Goal: Task Accomplishment & Management: Complete application form

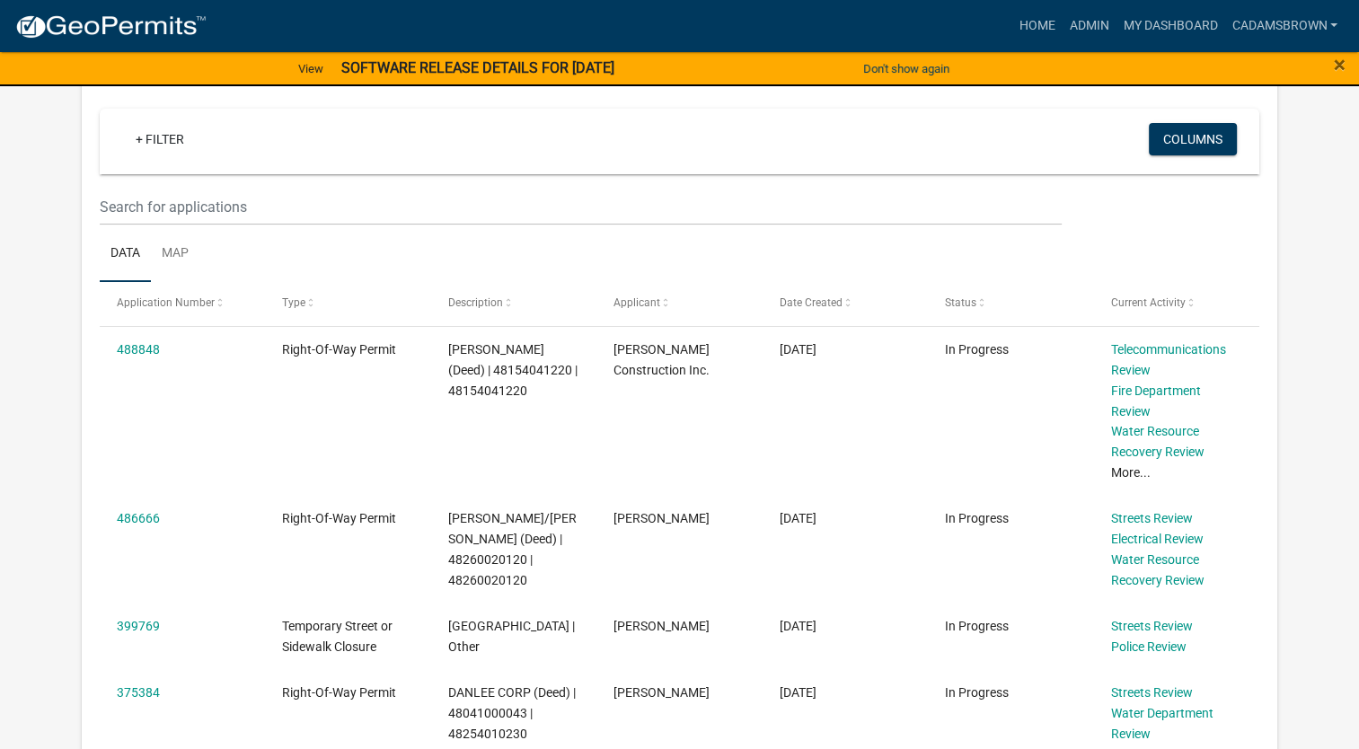
scroll to position [359, 0]
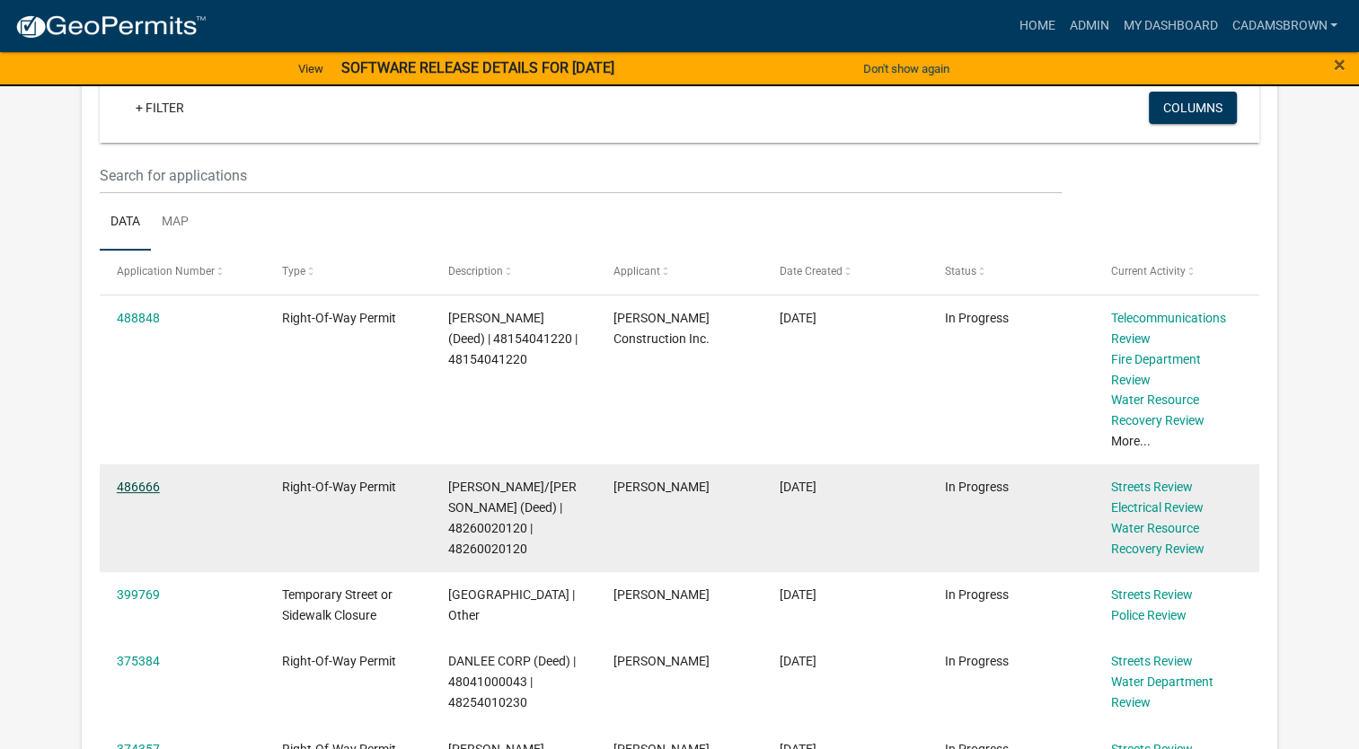
click at [139, 480] on link "486666" at bounding box center [138, 487] width 43 height 14
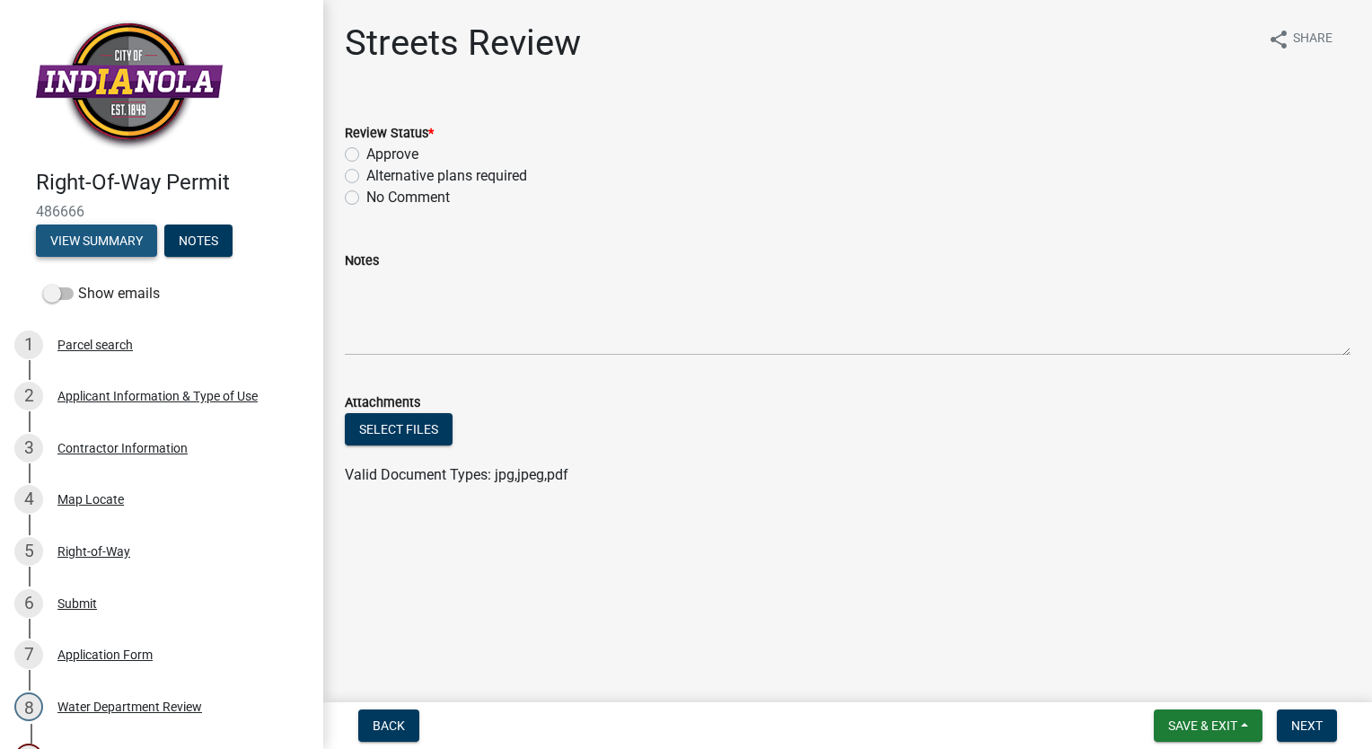
click at [132, 239] on button "View Summary" at bounding box center [96, 241] width 121 height 32
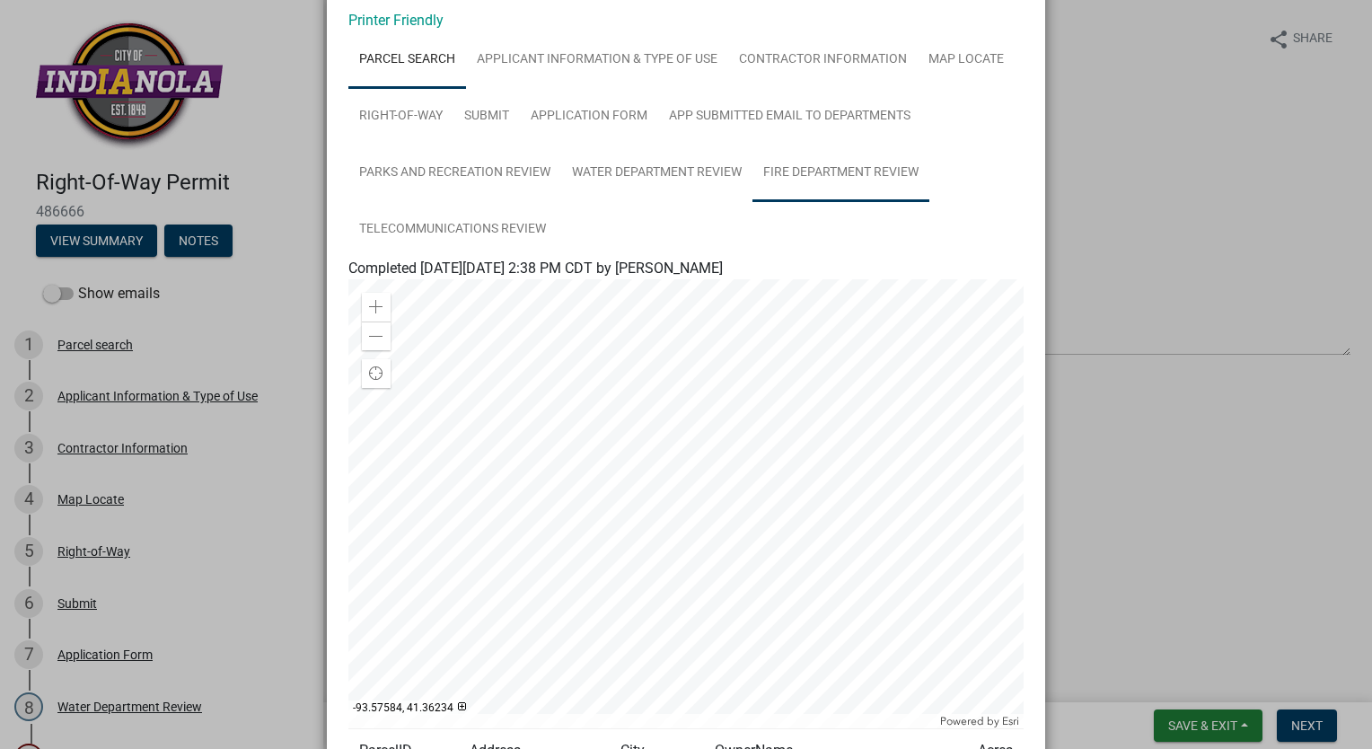
scroll to position [56, 0]
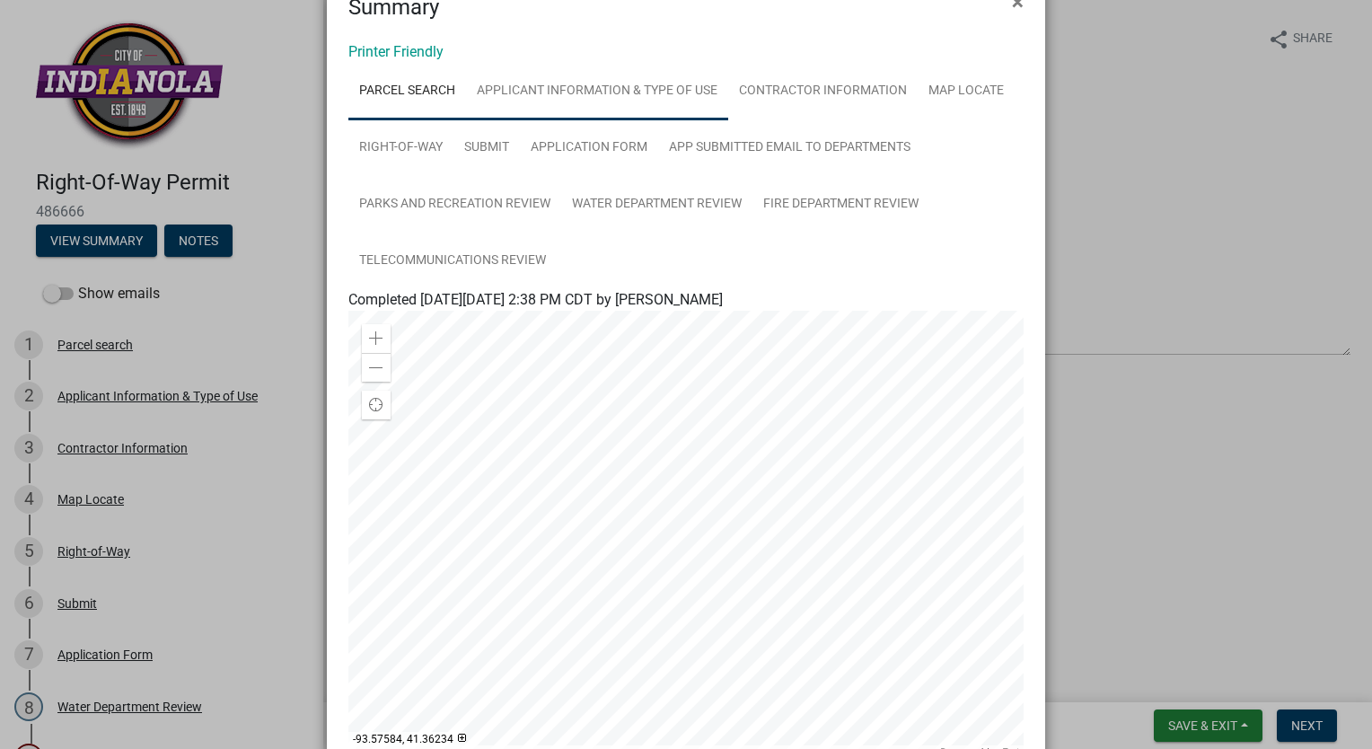
click at [537, 88] on link "Applicant Information & Type of Use" at bounding box center [597, 91] width 262 height 57
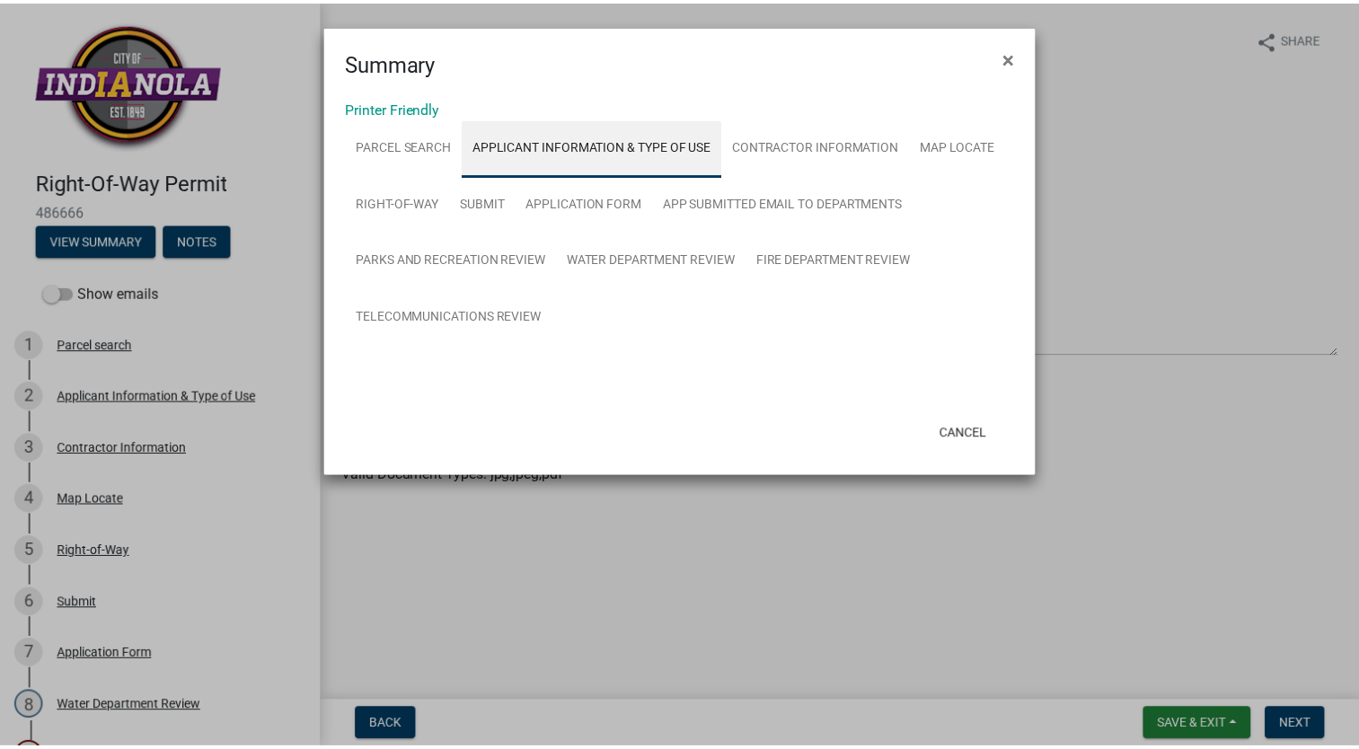
scroll to position [0, 0]
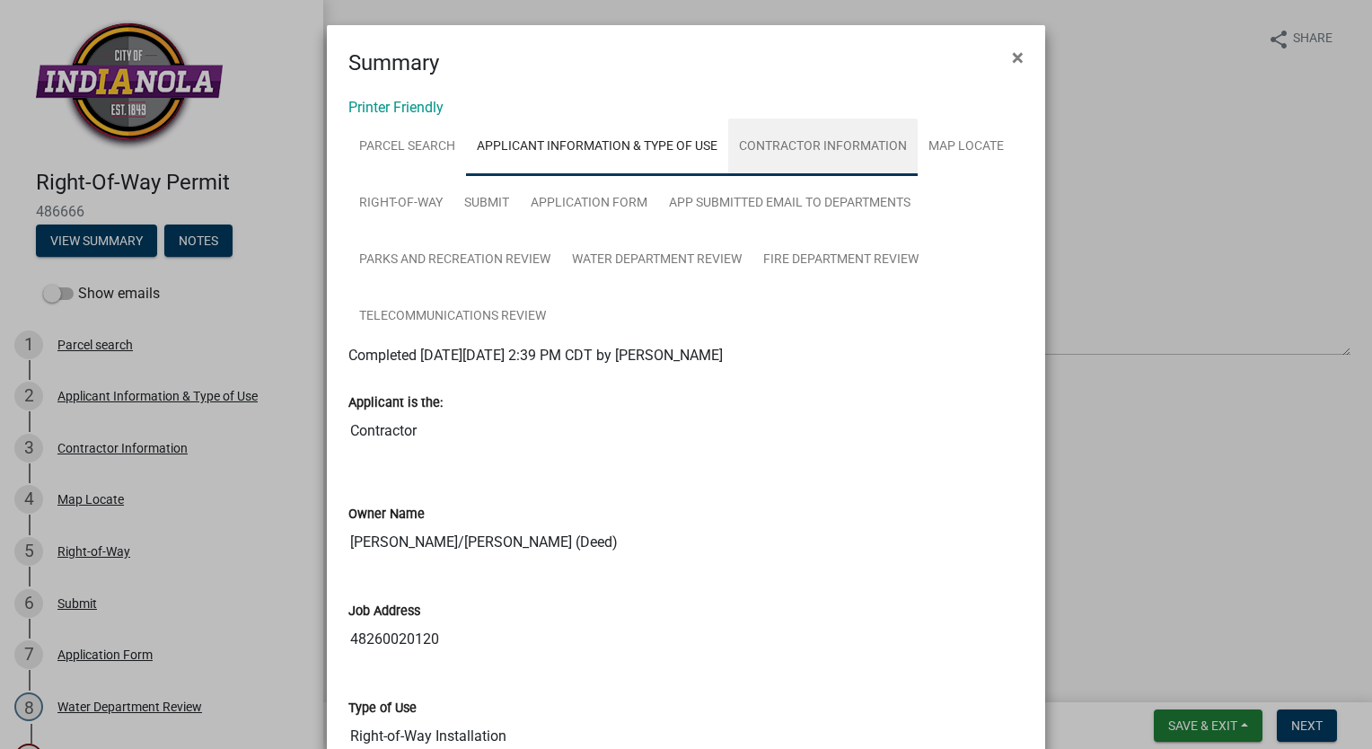
click at [805, 144] on link "Contractor Information" at bounding box center [823, 147] width 190 height 57
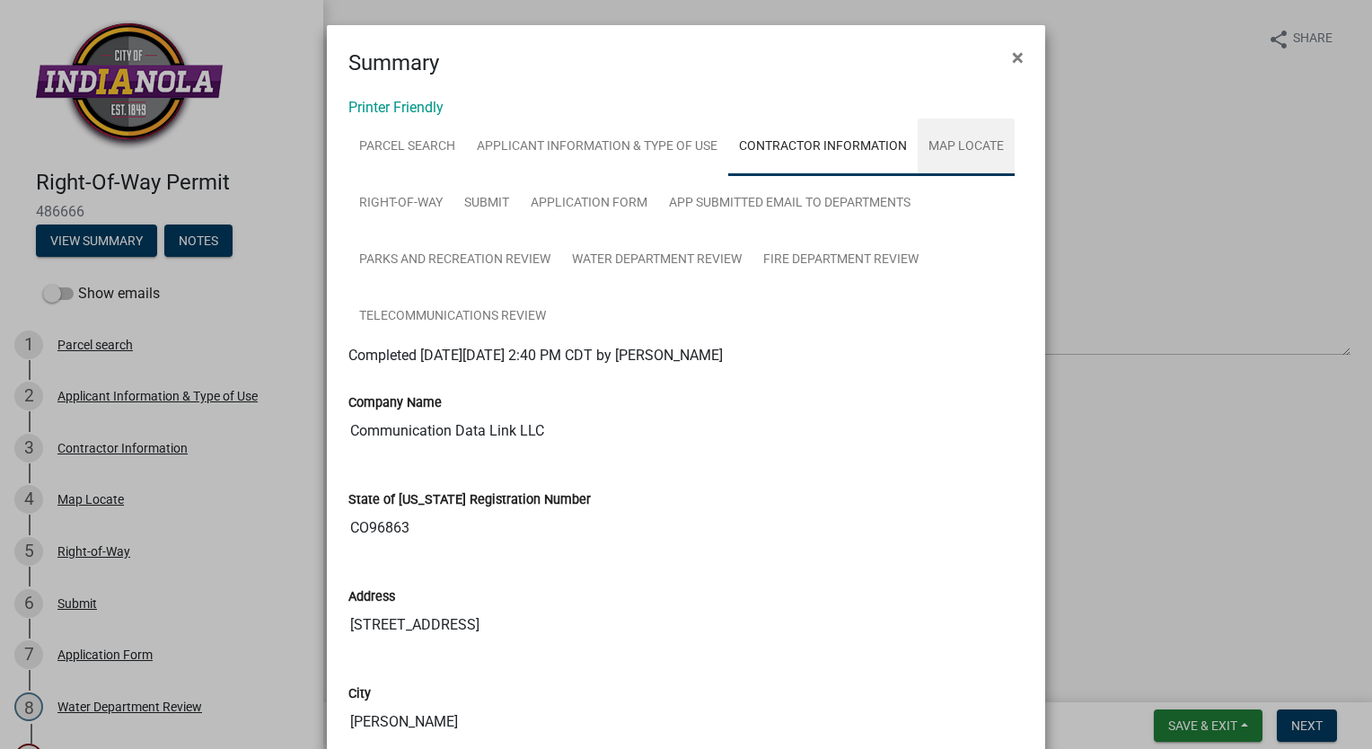
click at [952, 152] on link "Map Locate" at bounding box center [966, 147] width 97 height 57
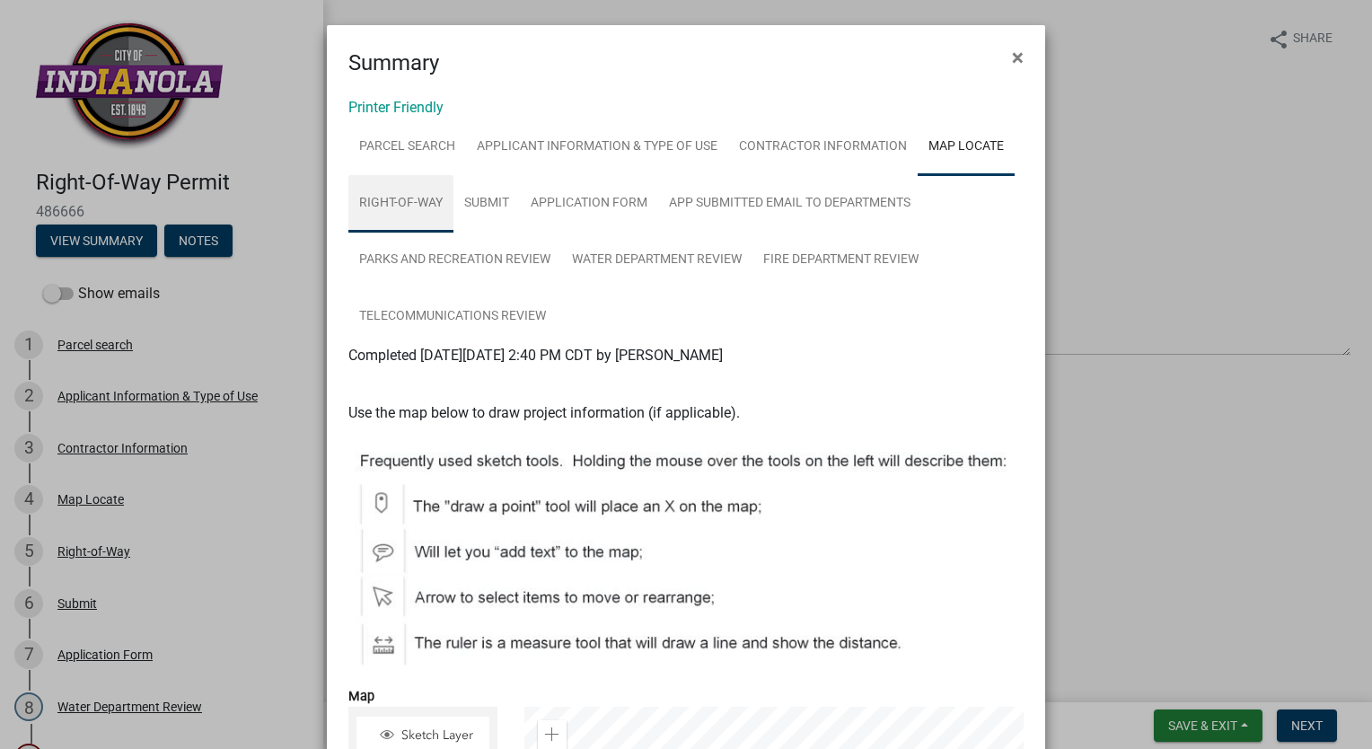
click at [408, 201] on link "Right-of-Way" at bounding box center [400, 203] width 105 height 57
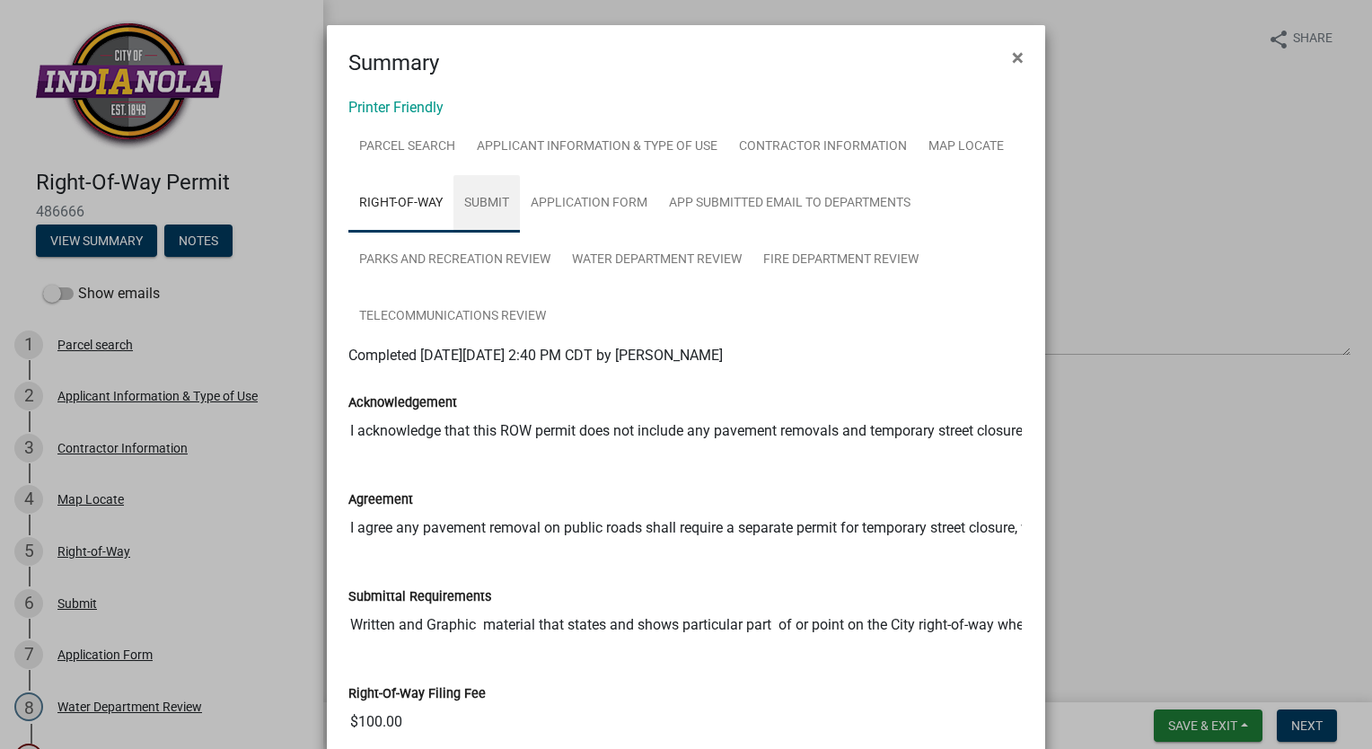
click at [480, 199] on link "Submit" at bounding box center [487, 203] width 66 height 57
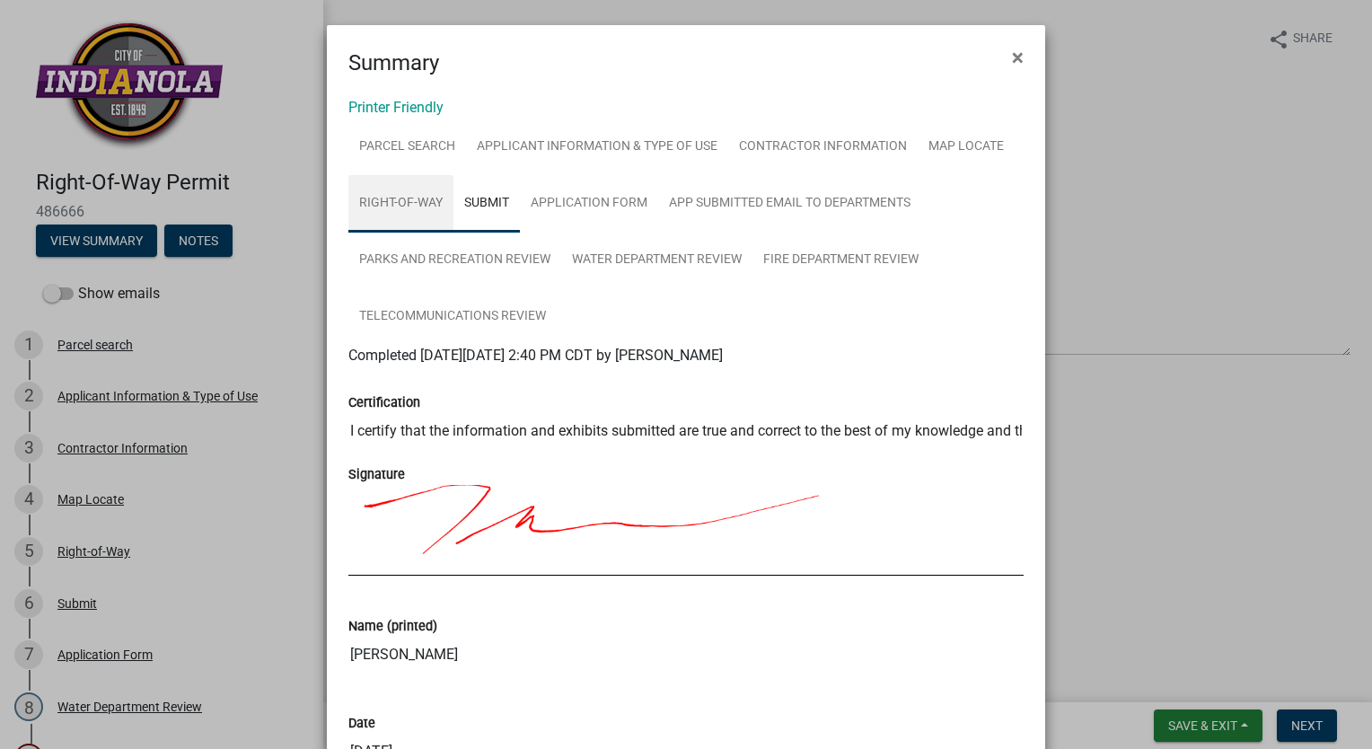
click at [431, 206] on link "Right-of-Way" at bounding box center [400, 203] width 105 height 57
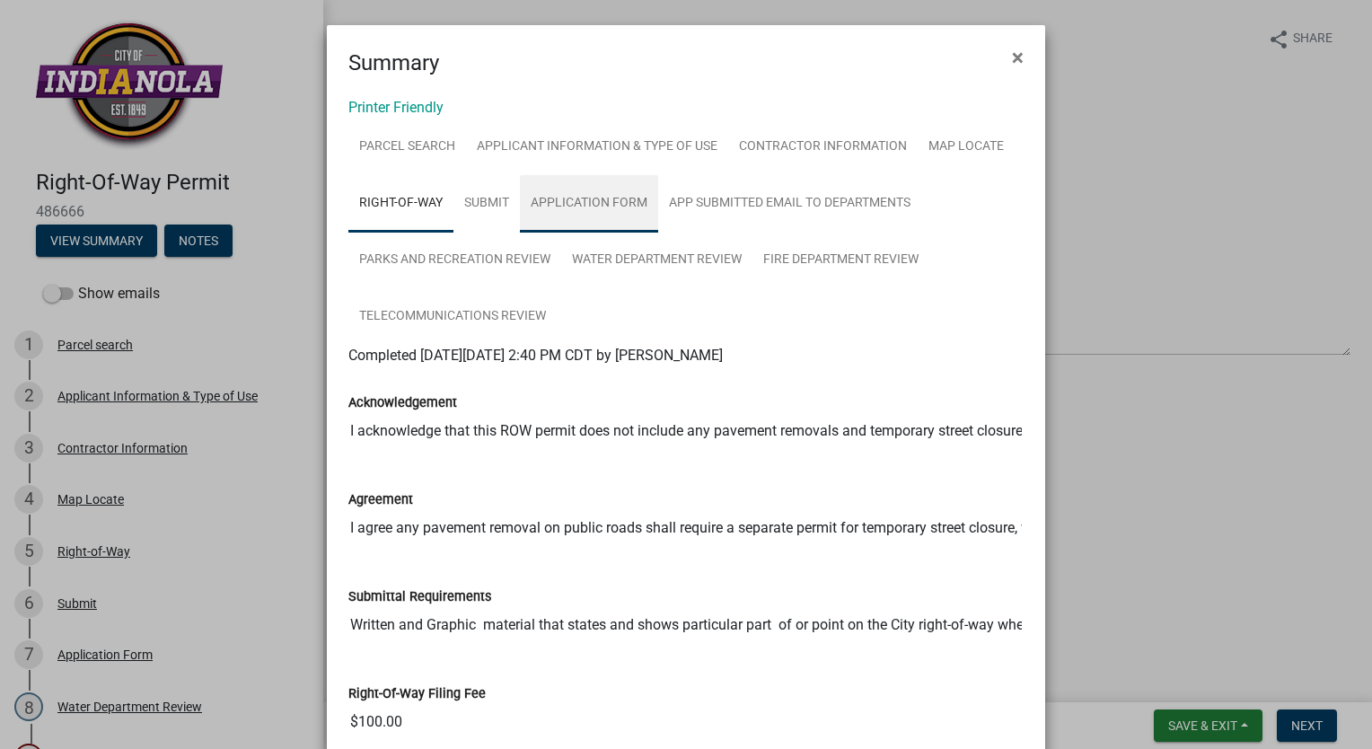
click at [599, 203] on link "Application Form" at bounding box center [589, 203] width 138 height 57
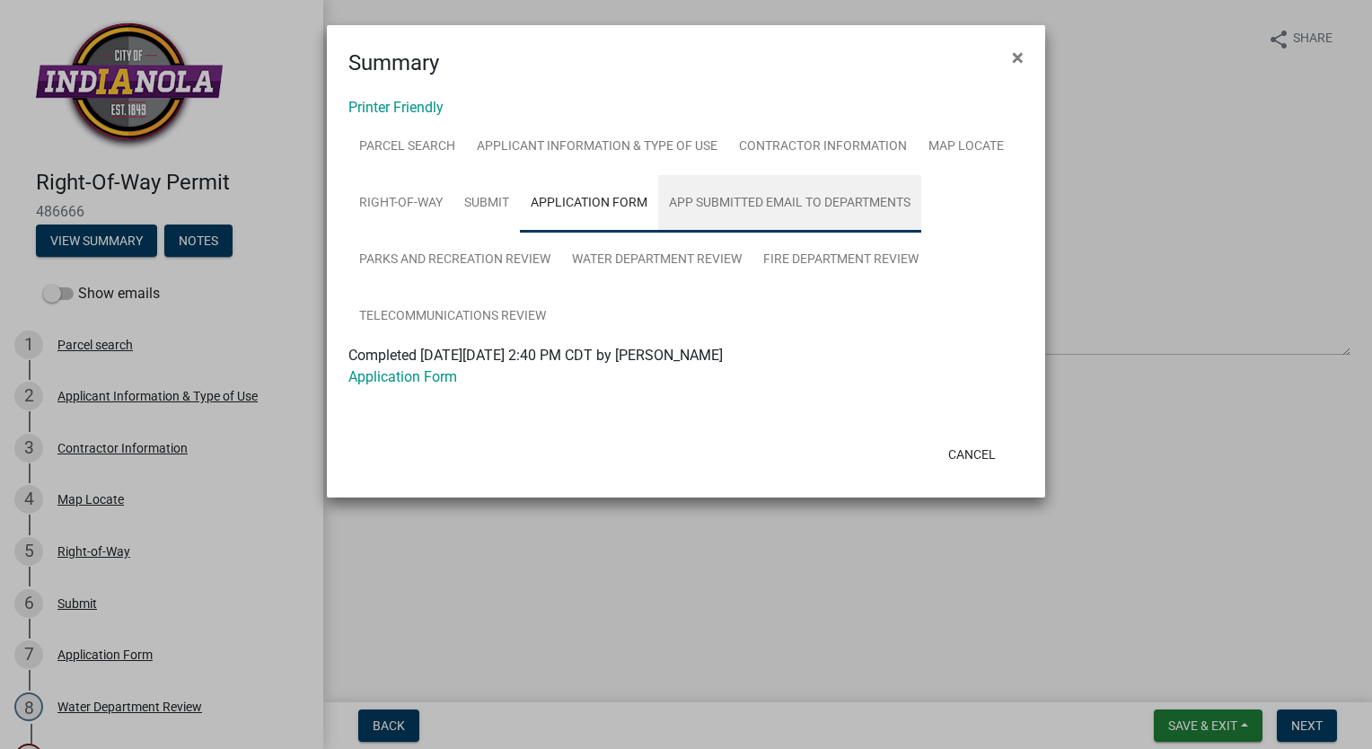
click at [744, 212] on link "App Submitted Email to Departments" at bounding box center [789, 203] width 263 height 57
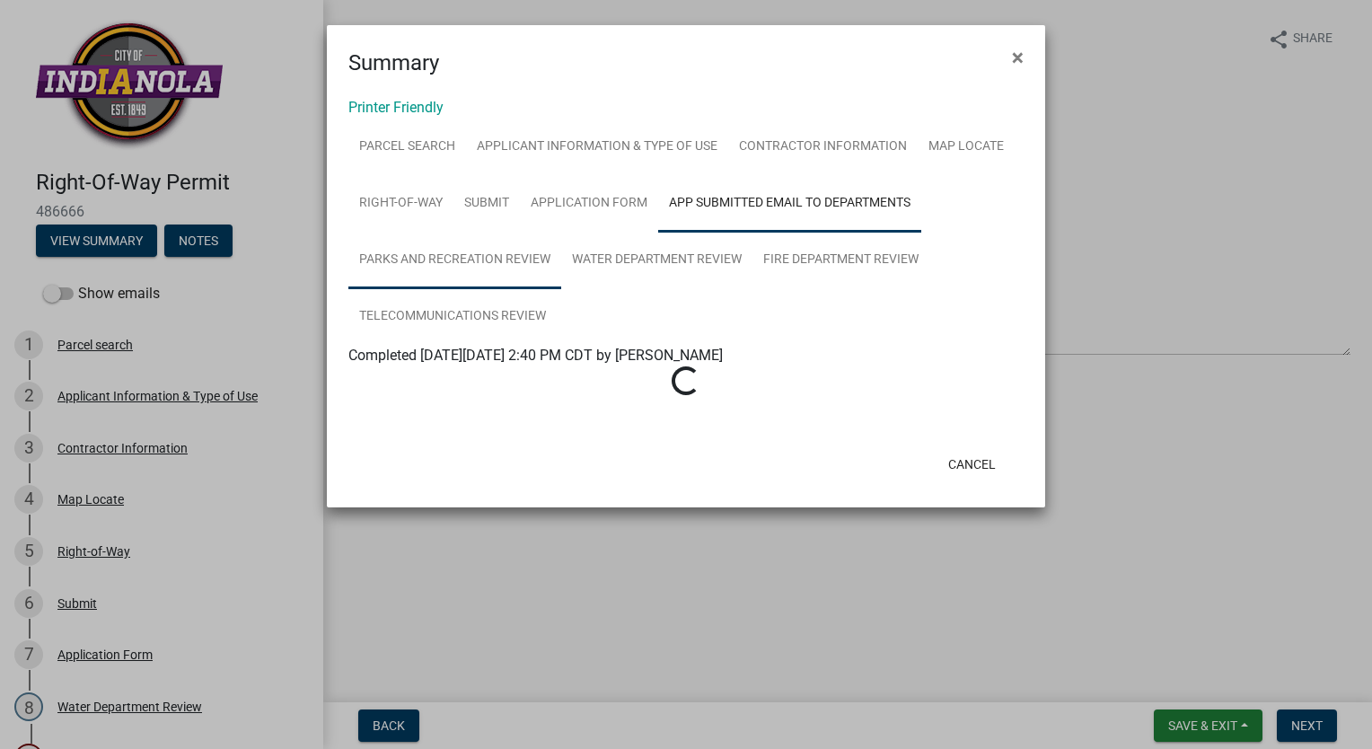
click at [478, 253] on link "Parks and Recreation Review" at bounding box center [454, 260] width 213 height 57
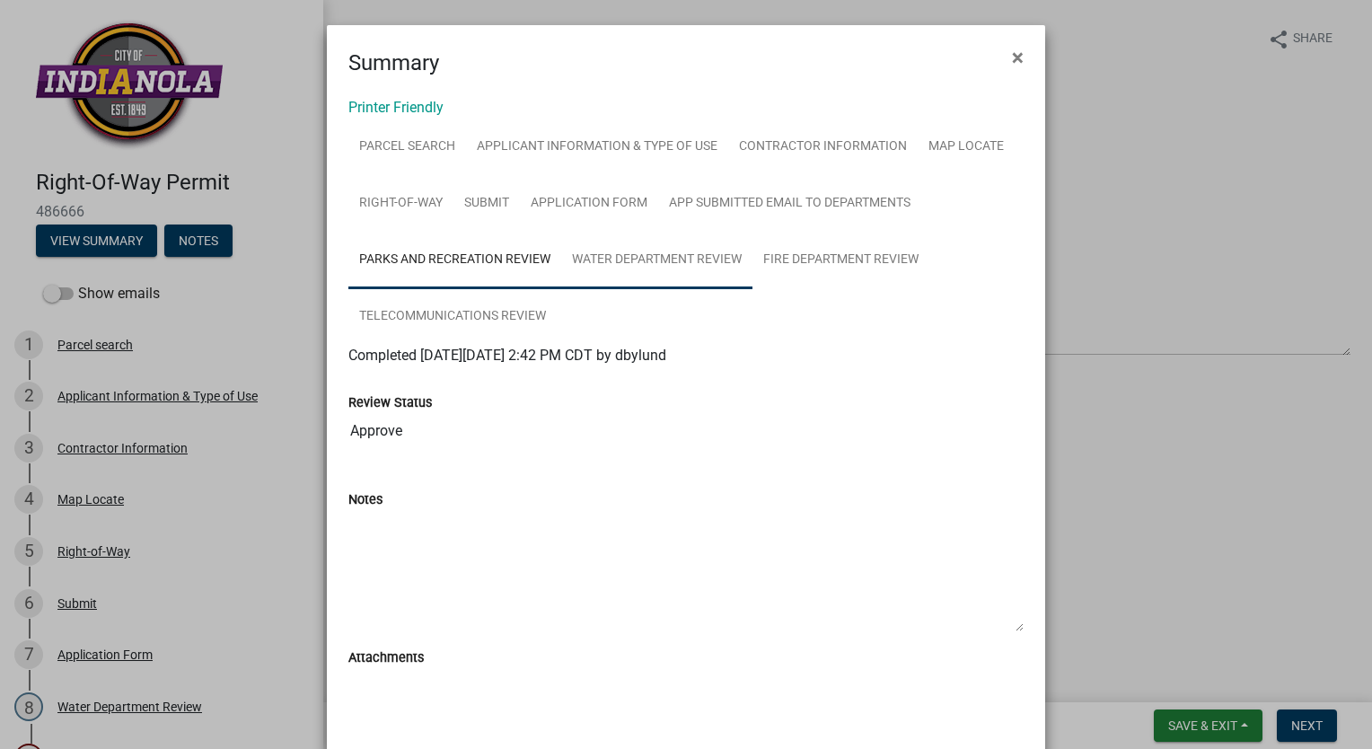
click at [674, 264] on link "Water Department Review" at bounding box center [656, 260] width 191 height 57
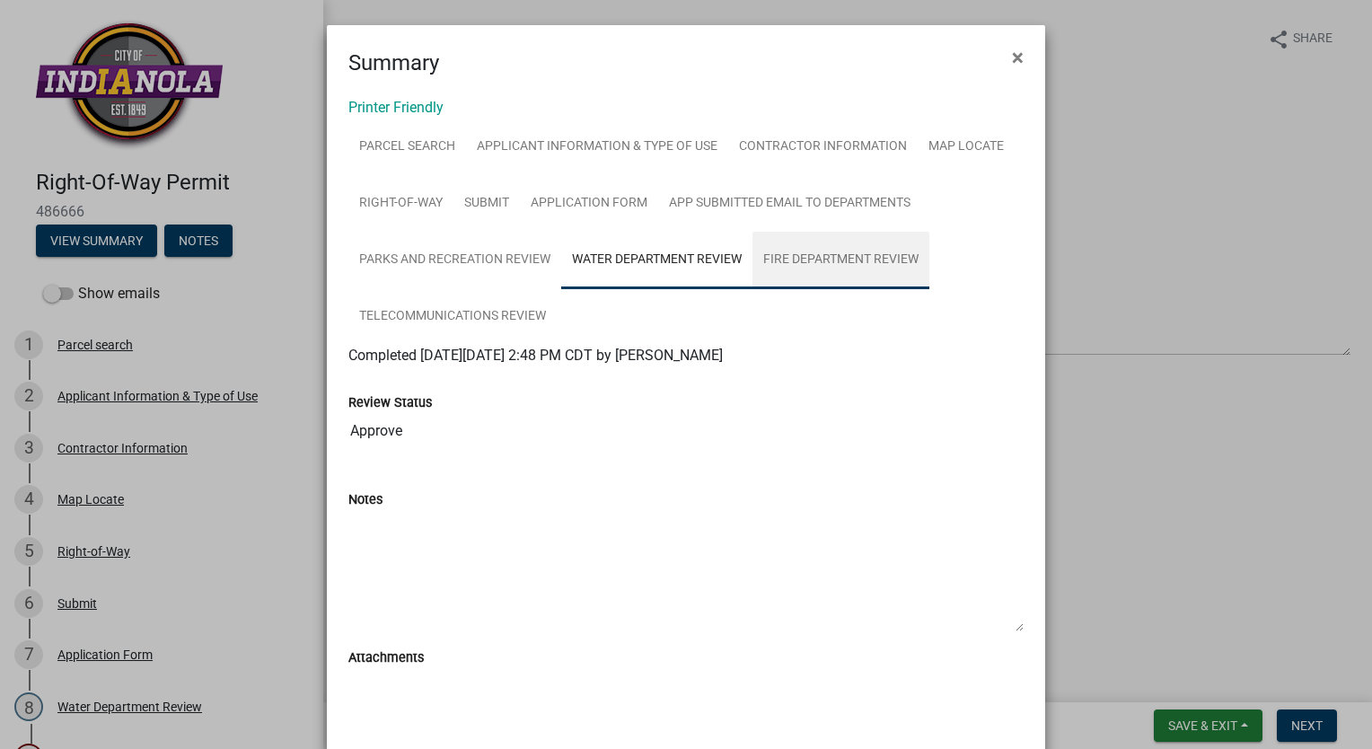
click at [773, 260] on link "Fire Department Review" at bounding box center [841, 260] width 177 height 57
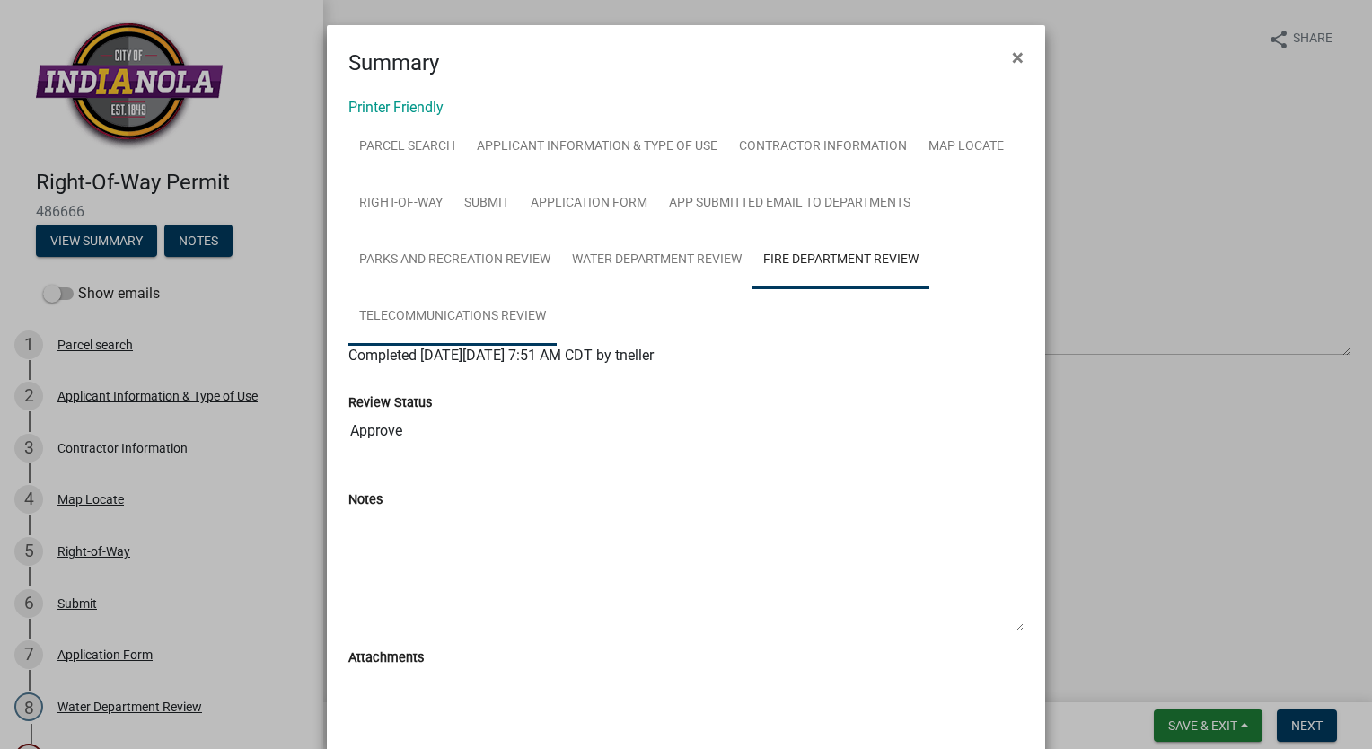
click at [490, 313] on link "Telecommunications Review" at bounding box center [452, 316] width 208 height 57
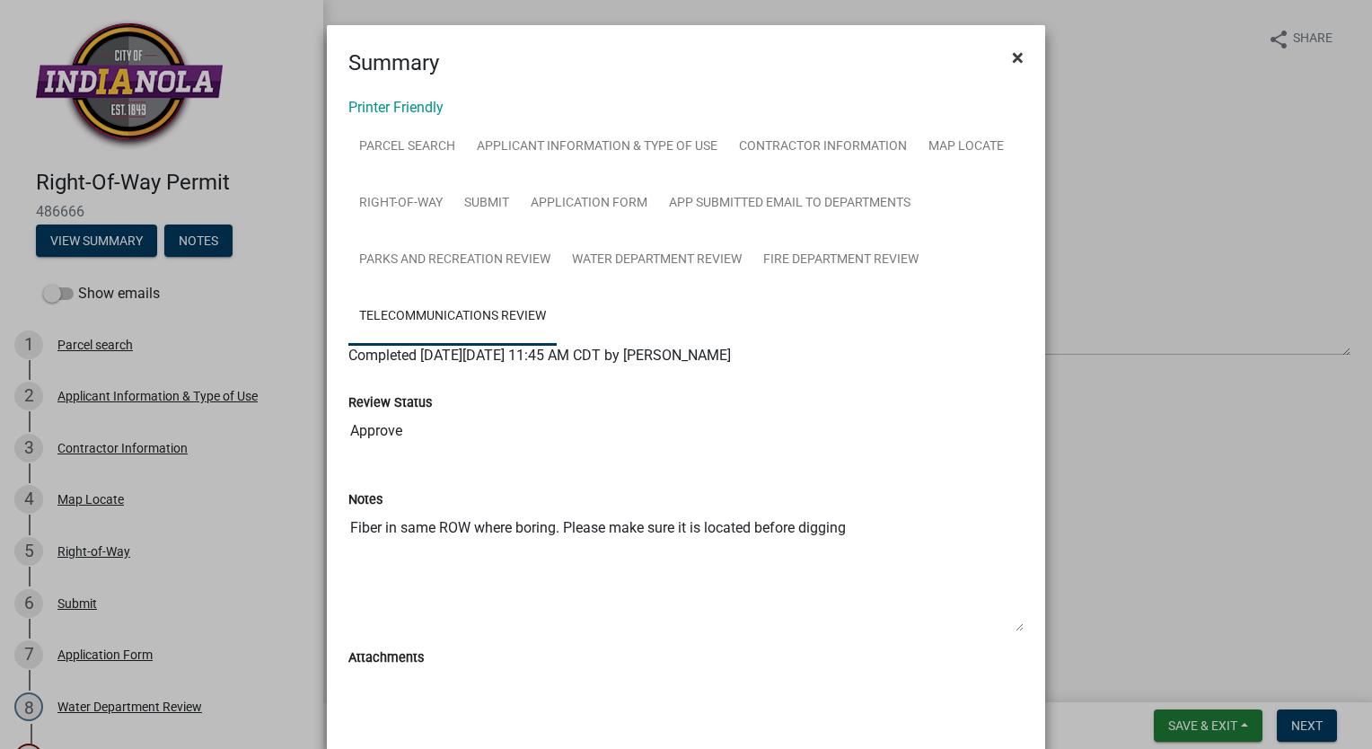
click at [1012, 57] on span "×" at bounding box center [1018, 57] width 12 height 25
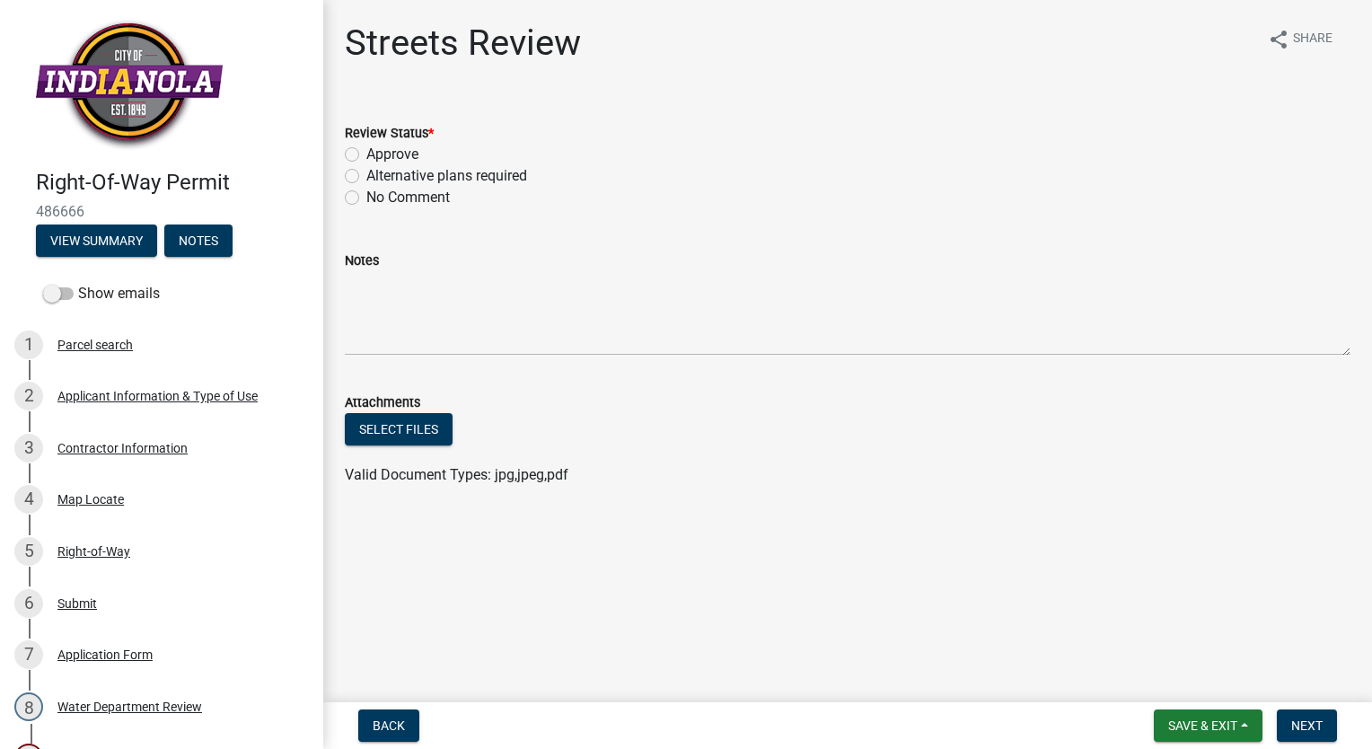
click at [366, 154] on label "Approve" at bounding box center [392, 155] width 52 height 22
click at [366, 154] on input "Approve" at bounding box center [372, 150] width 12 height 12
radio input "true"
click at [1318, 726] on span "Next" at bounding box center [1306, 725] width 31 height 14
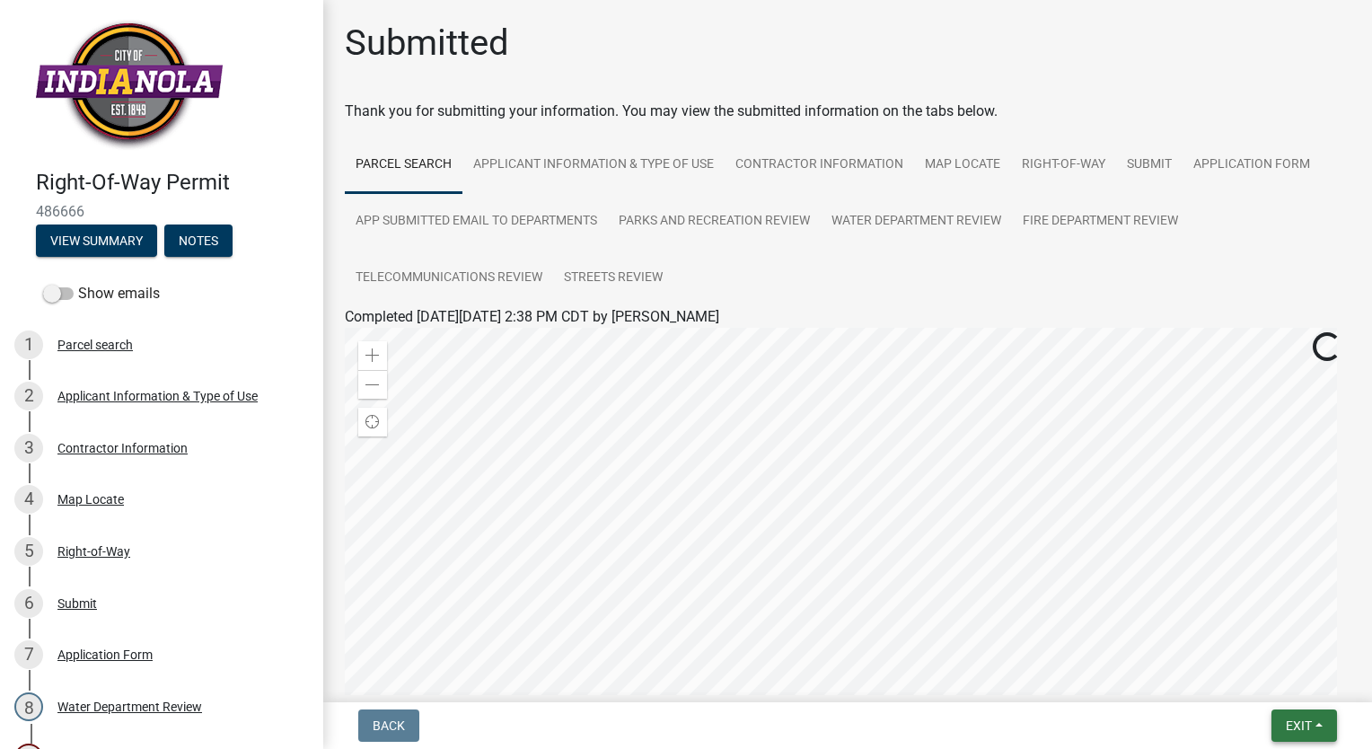
click at [1318, 726] on button "Exit" at bounding box center [1305, 726] width 66 height 32
click at [1256, 673] on button "Save & Exit" at bounding box center [1266, 678] width 144 height 43
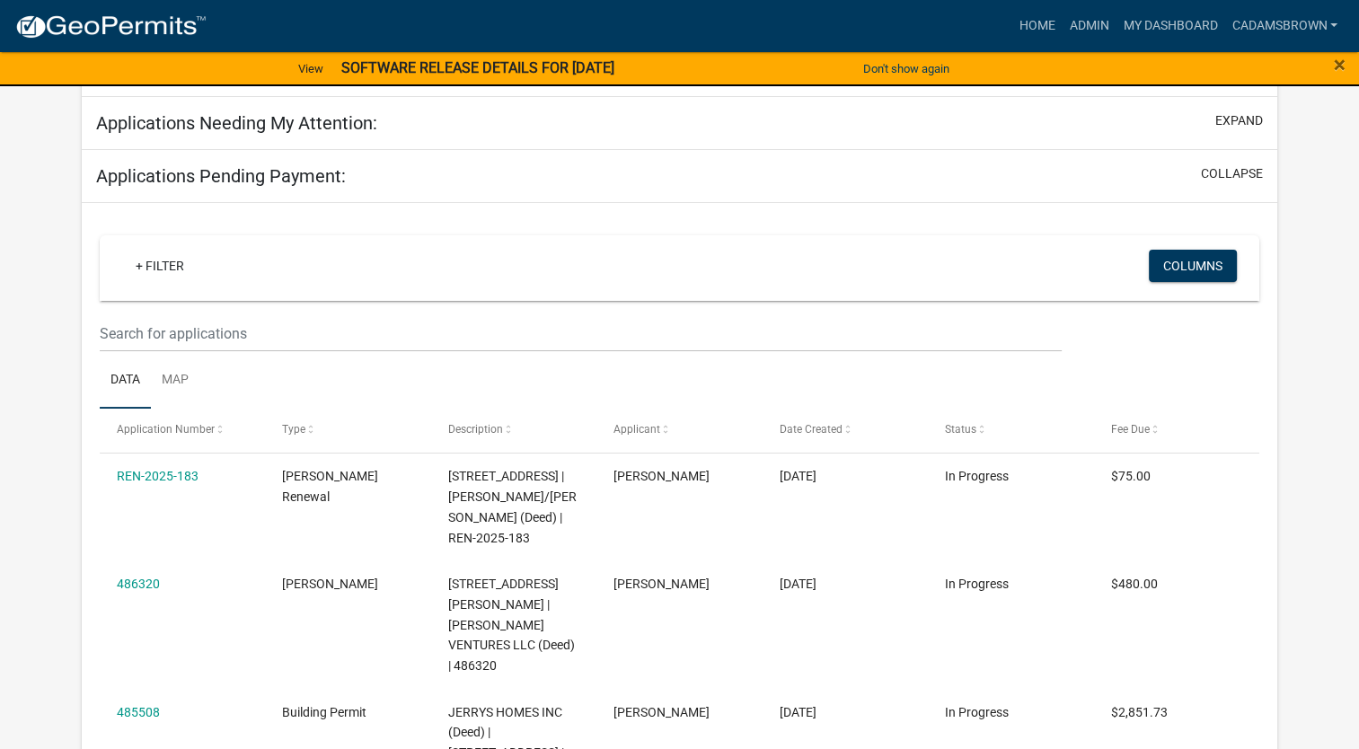
scroll to position [246, 0]
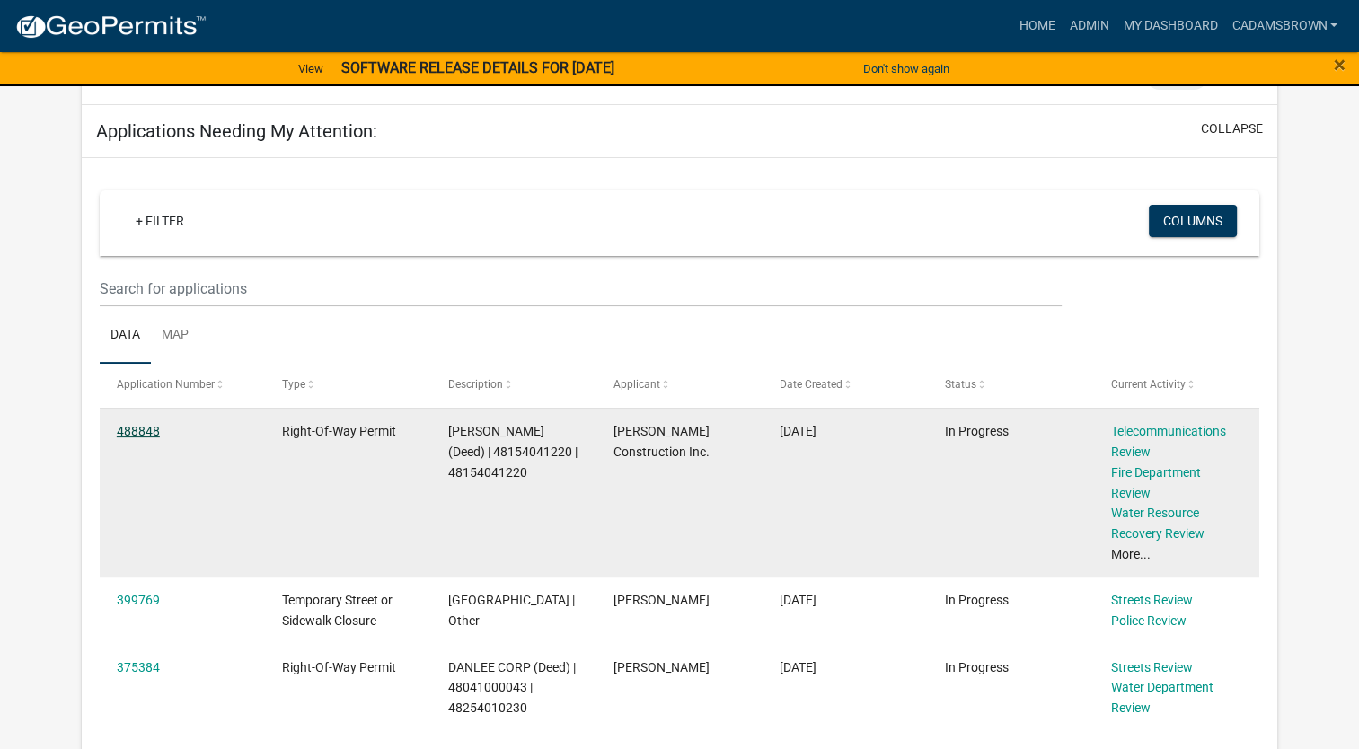
click at [140, 426] on link "488848" at bounding box center [138, 431] width 43 height 14
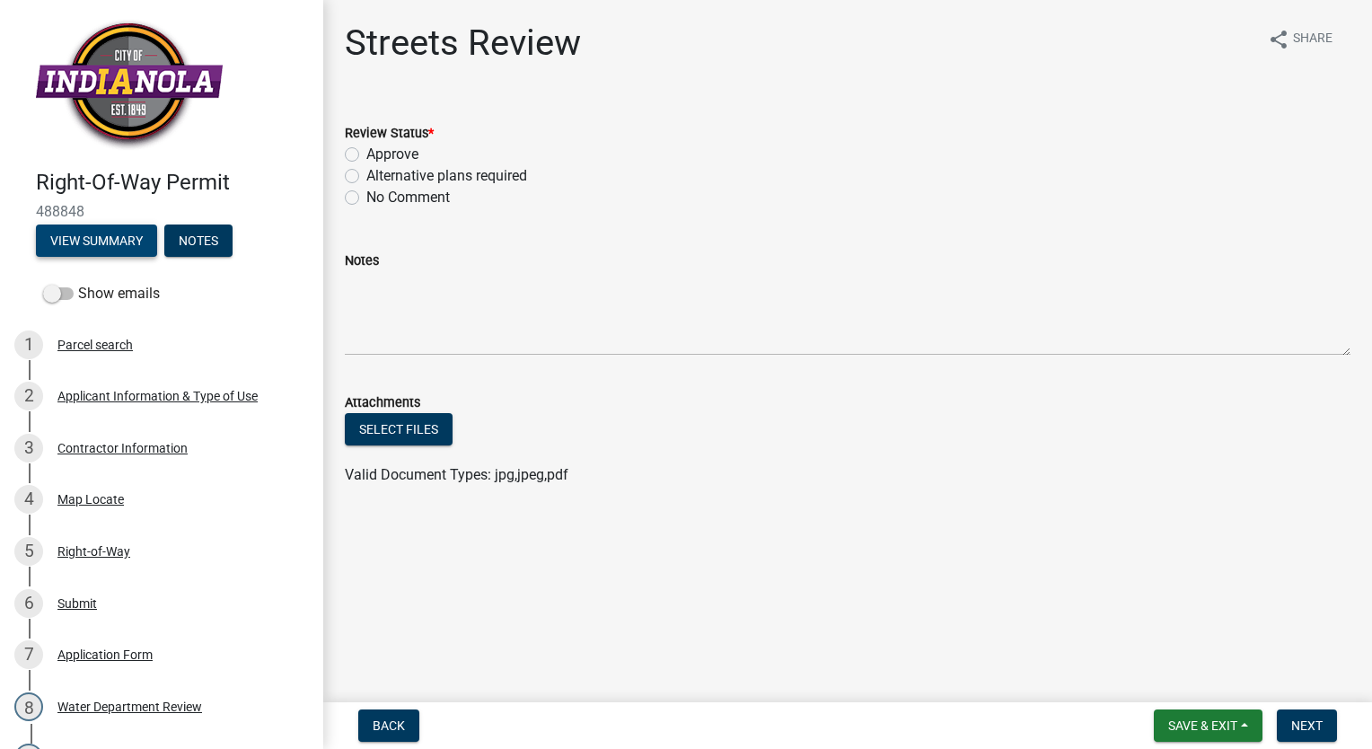
click at [102, 235] on button "View Summary" at bounding box center [96, 241] width 121 height 32
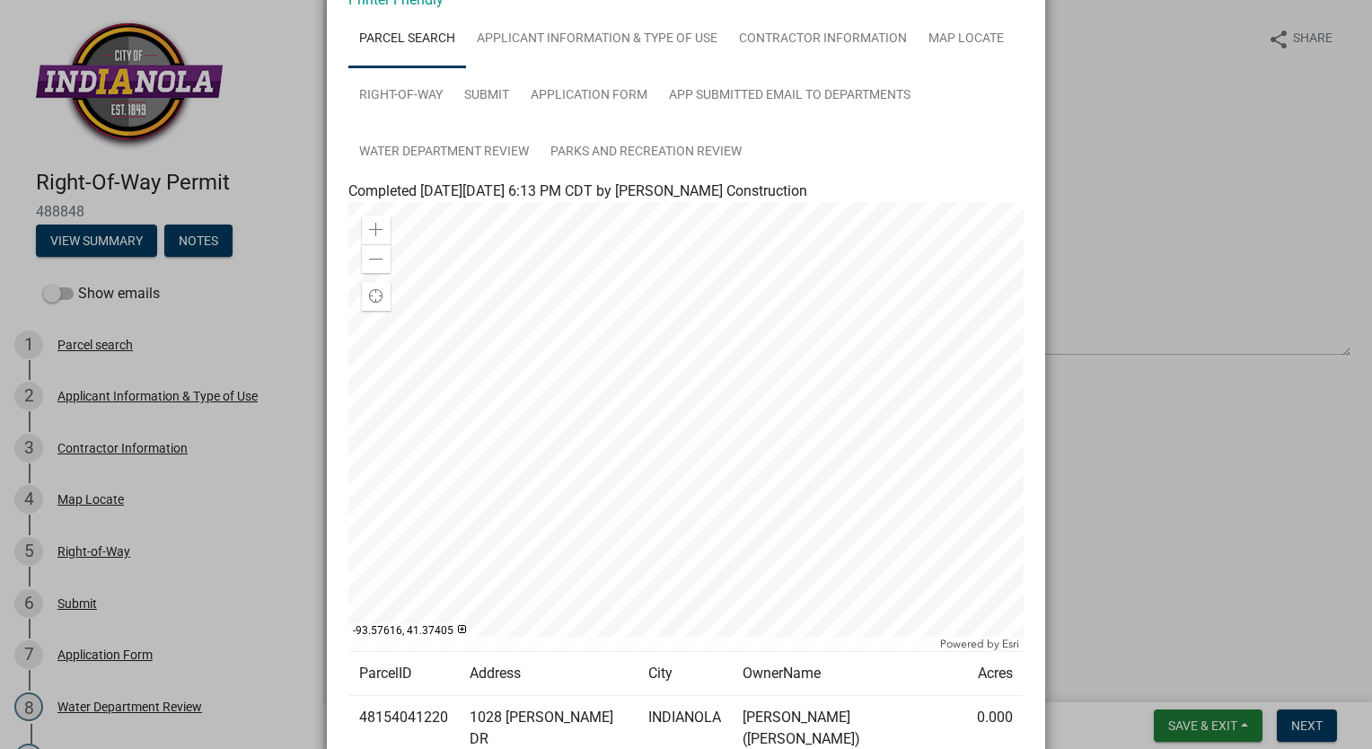
scroll to position [90, 0]
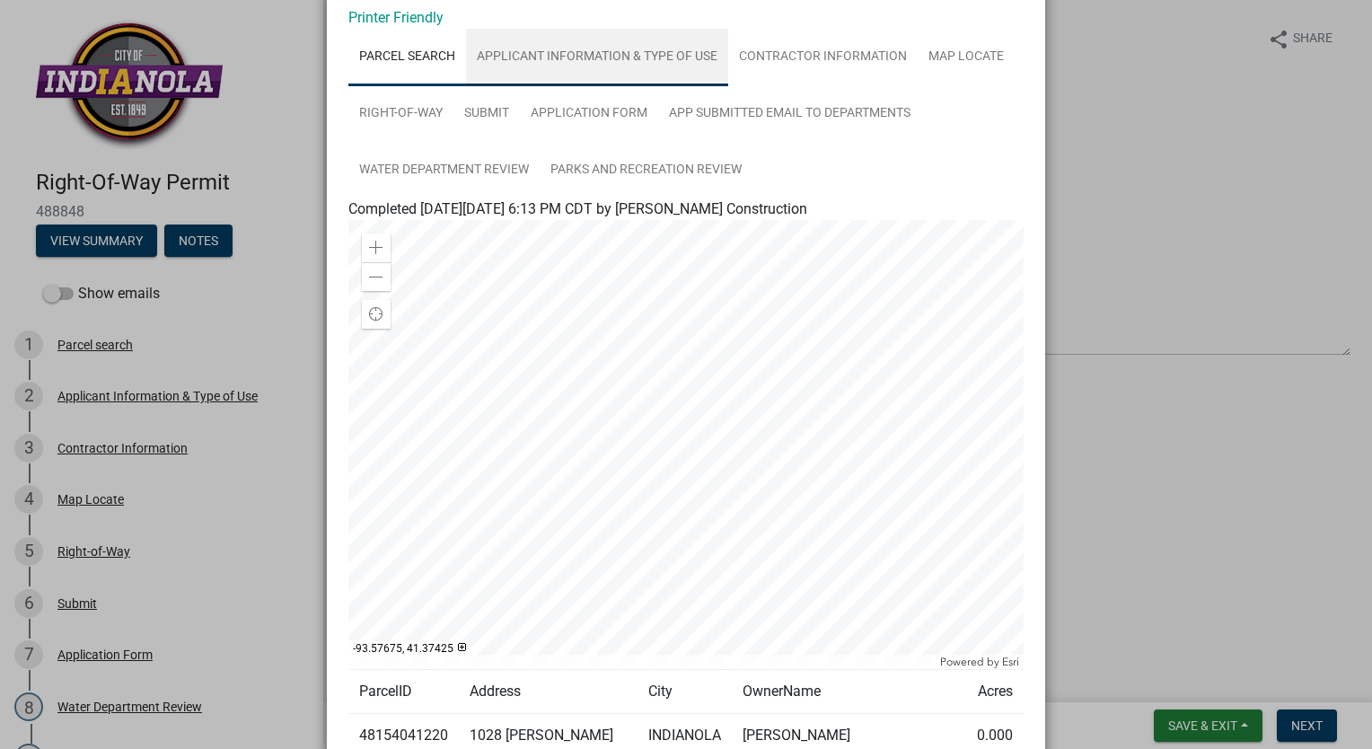
click at [553, 62] on link "Applicant Information & Type of Use" at bounding box center [597, 57] width 262 height 57
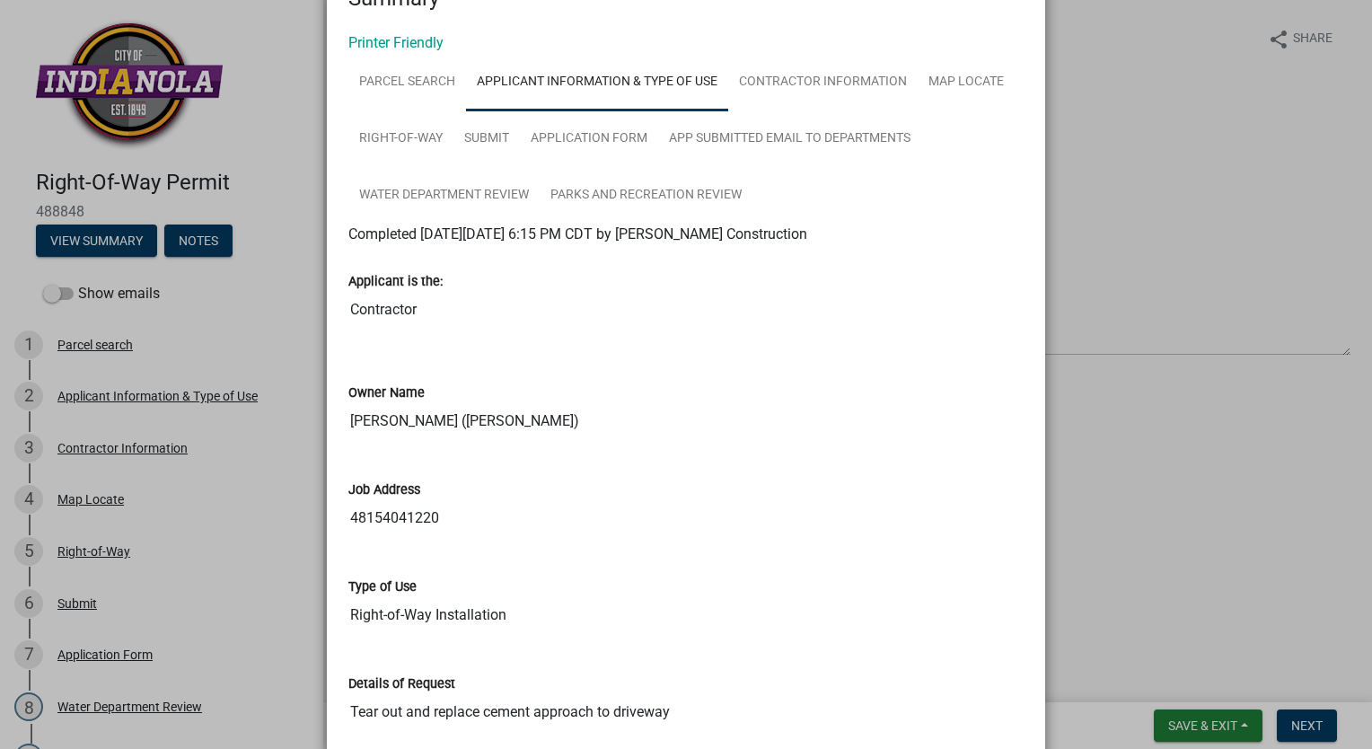
scroll to position [0, 0]
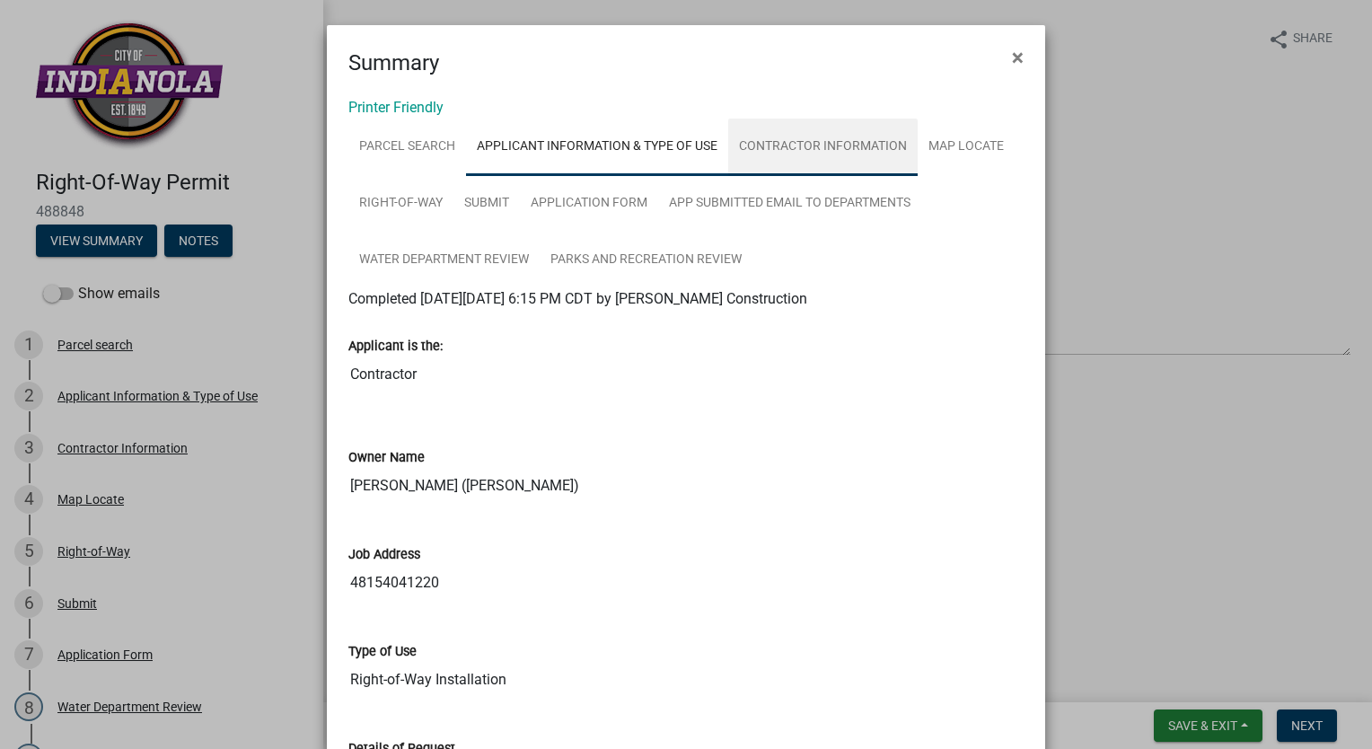
click at [805, 149] on link "Contractor Information" at bounding box center [823, 147] width 190 height 57
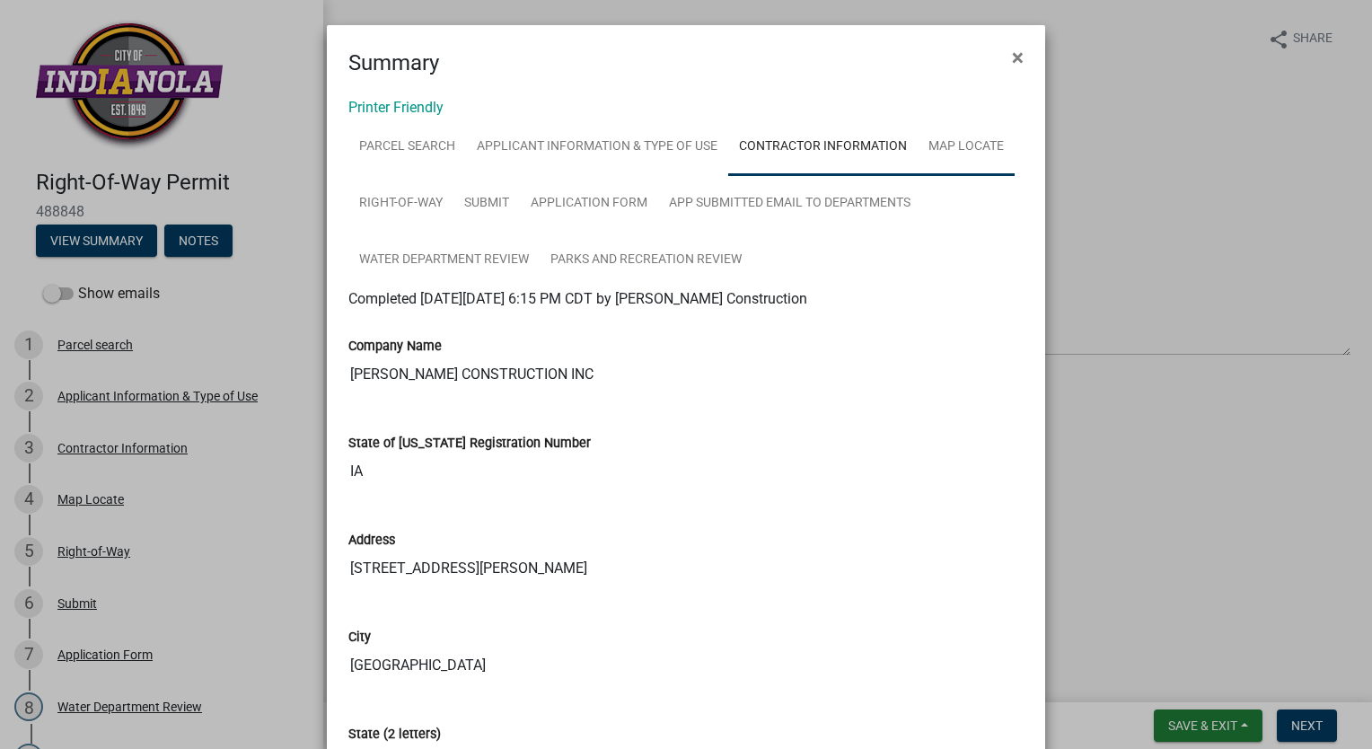
click at [965, 143] on link "Map Locate" at bounding box center [966, 147] width 97 height 57
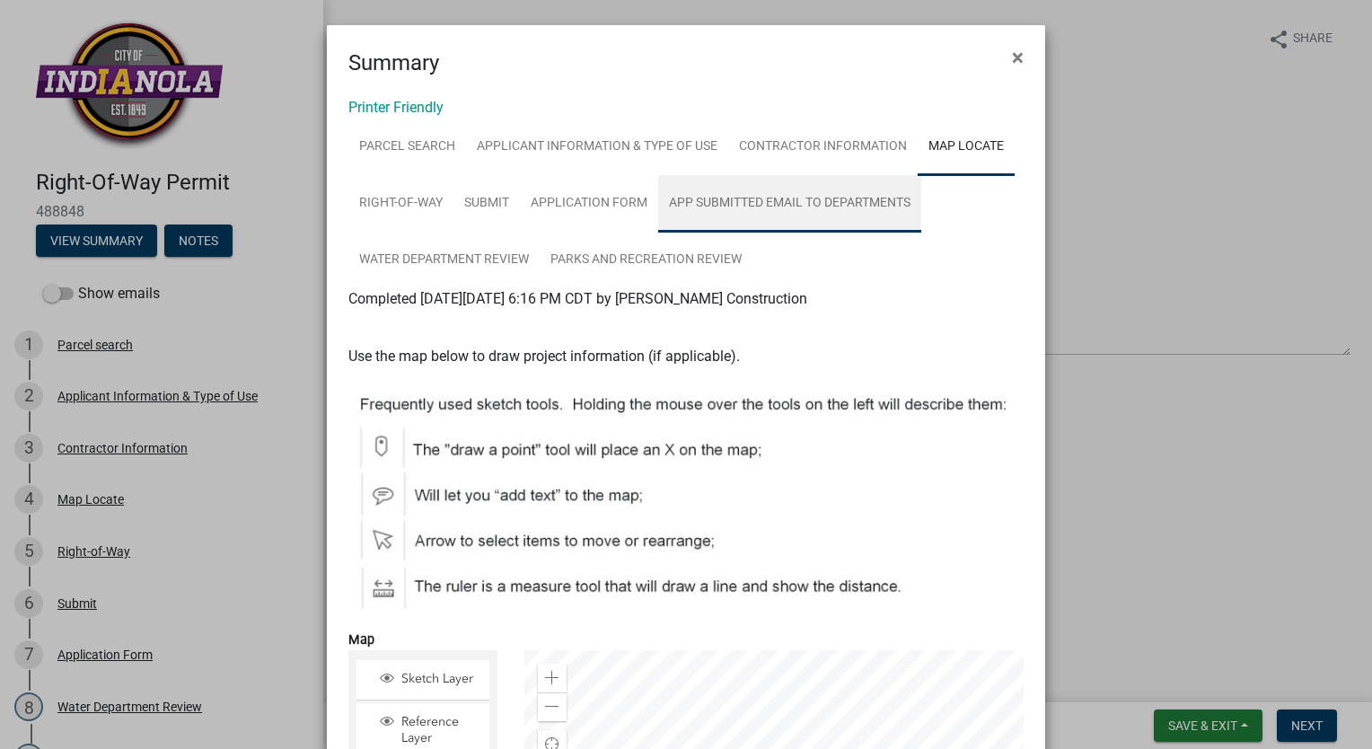
click at [733, 200] on link "App Submitted Email to Departments" at bounding box center [789, 203] width 263 height 57
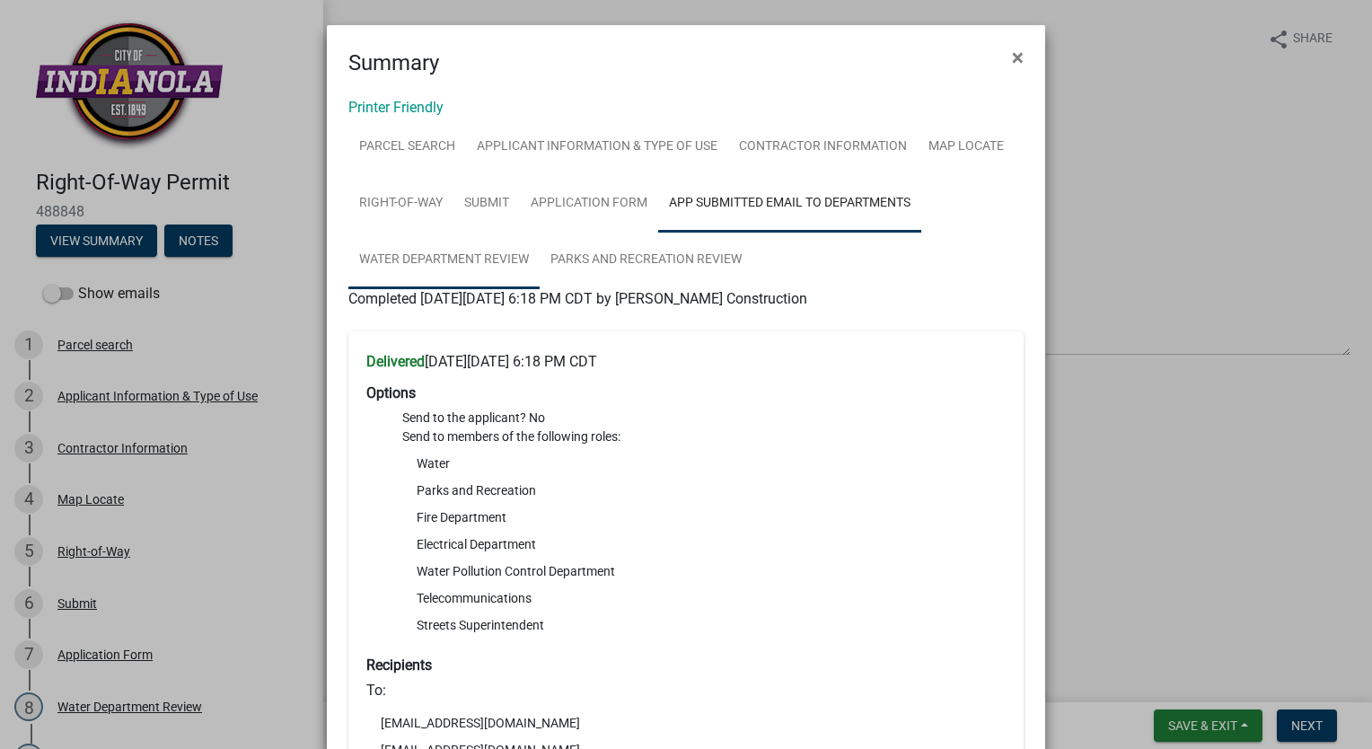
click at [397, 247] on link "Water Department Review" at bounding box center [443, 260] width 191 height 57
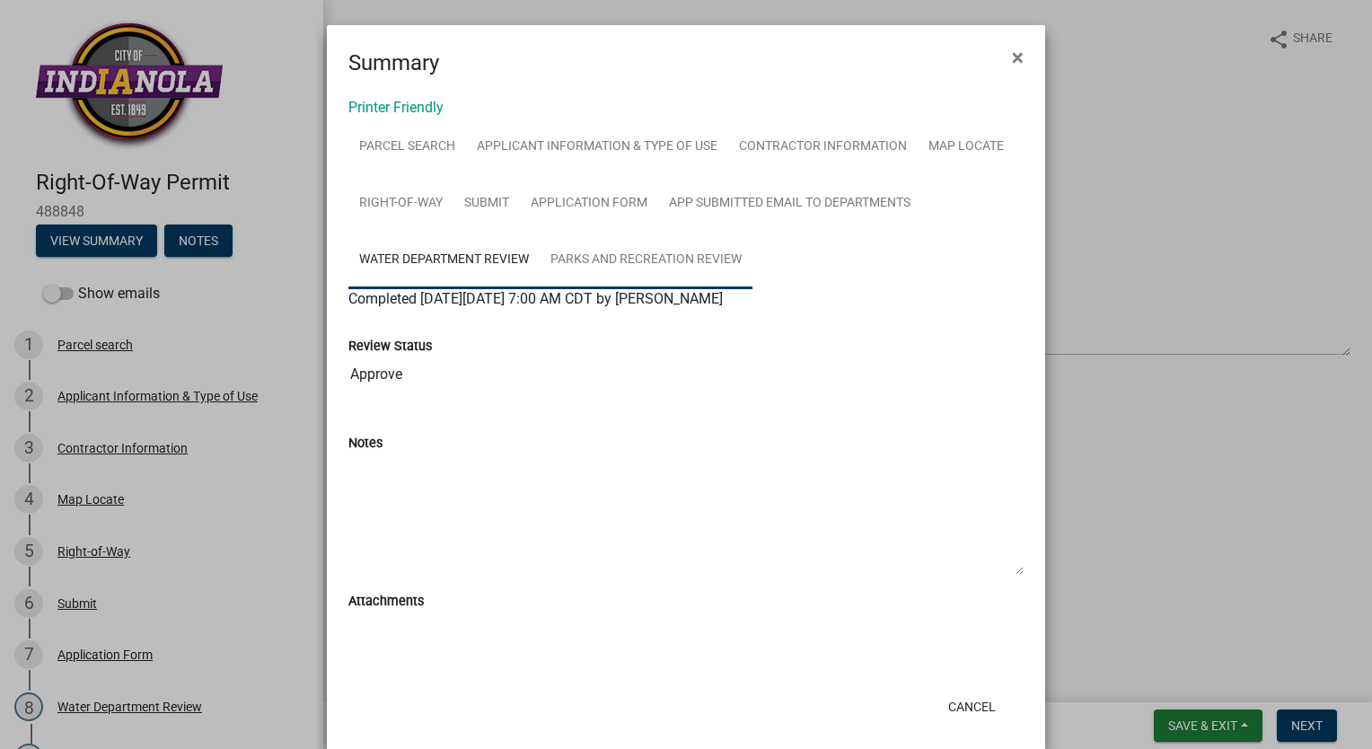
click at [605, 255] on link "Parks and Recreation Review" at bounding box center [646, 260] width 213 height 57
drag, startPoint x: 1012, startPoint y: 63, endPoint x: 1009, endPoint y: 99, distance: 36.0
click at [1012, 63] on span "×" at bounding box center [1018, 57] width 12 height 25
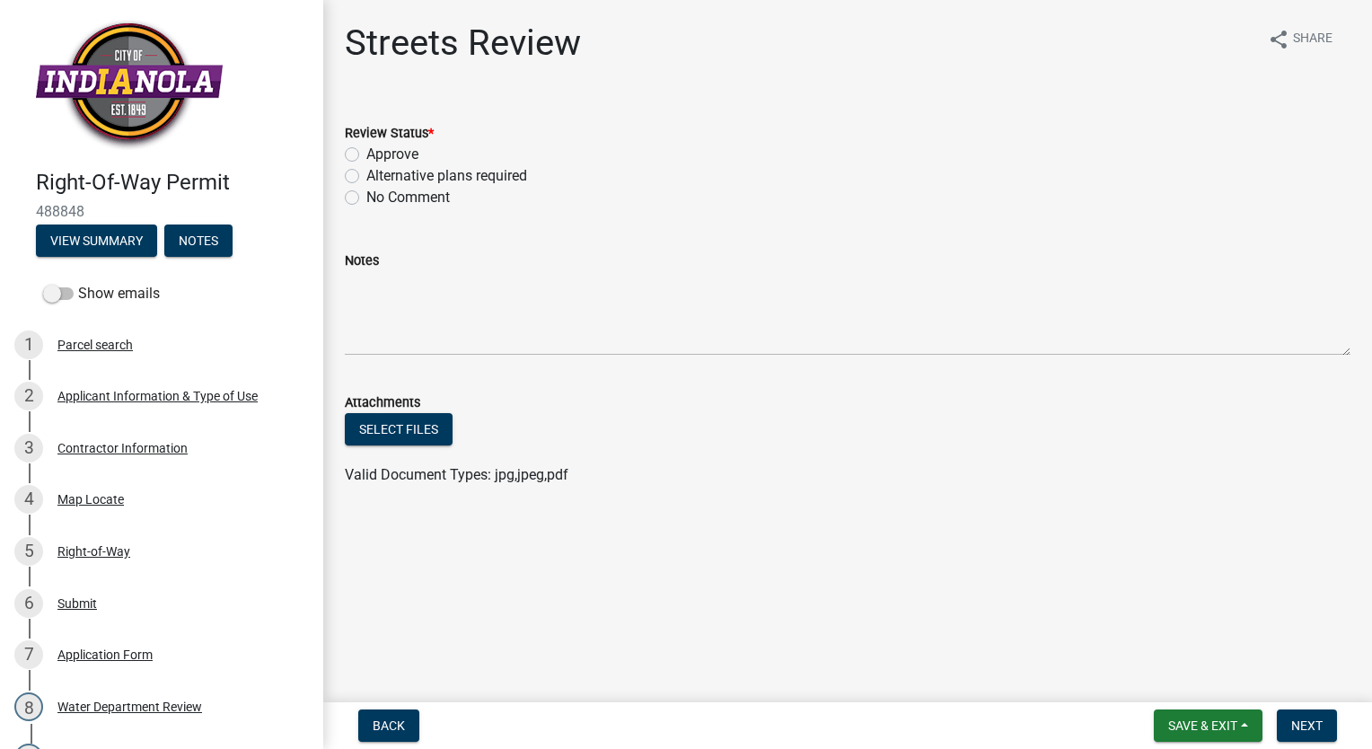
click at [366, 153] on label "Approve" at bounding box center [392, 155] width 52 height 22
click at [366, 153] on input "Approve" at bounding box center [372, 150] width 12 height 12
radio input "true"
click at [1303, 724] on span "Next" at bounding box center [1306, 725] width 31 height 14
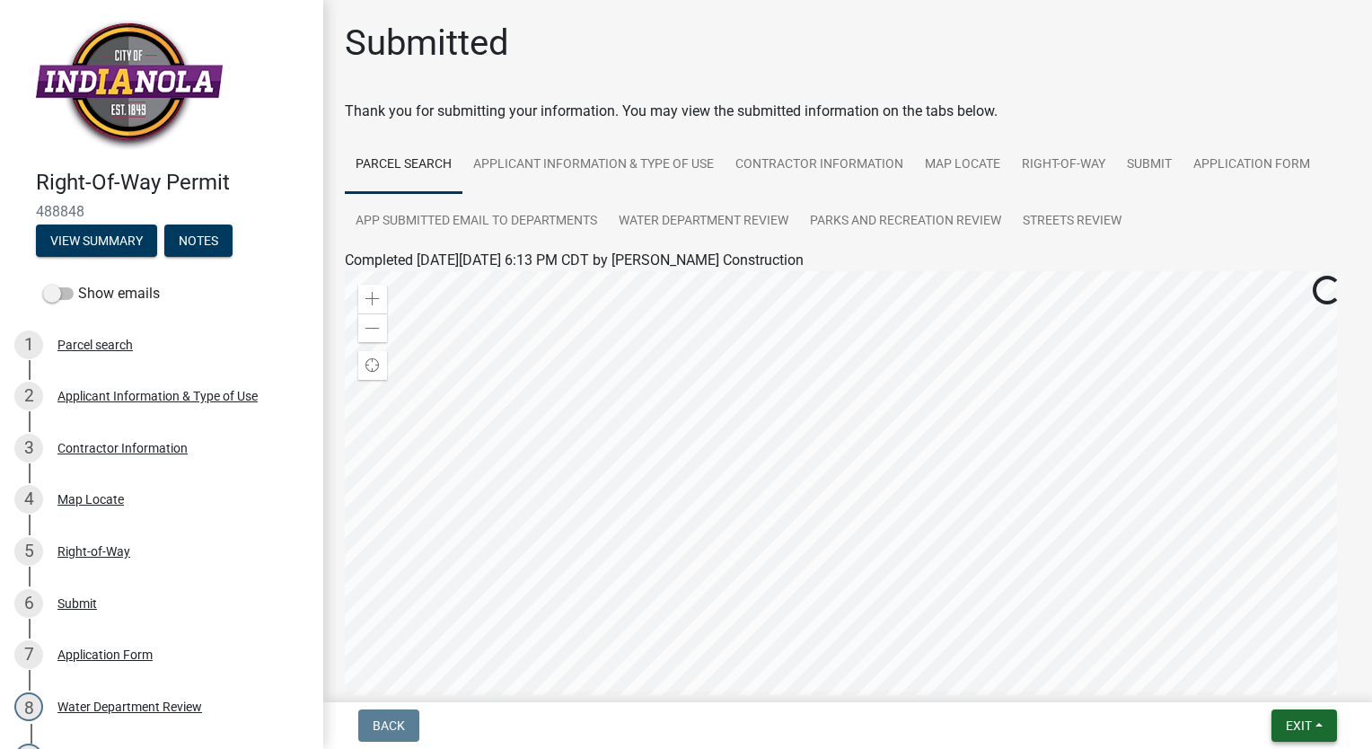
click at [1303, 724] on span "Exit" at bounding box center [1299, 725] width 26 height 14
click at [1265, 677] on button "Save & Exit" at bounding box center [1266, 678] width 144 height 43
